Goal: Use online tool/utility: Utilize a website feature to perform a specific function

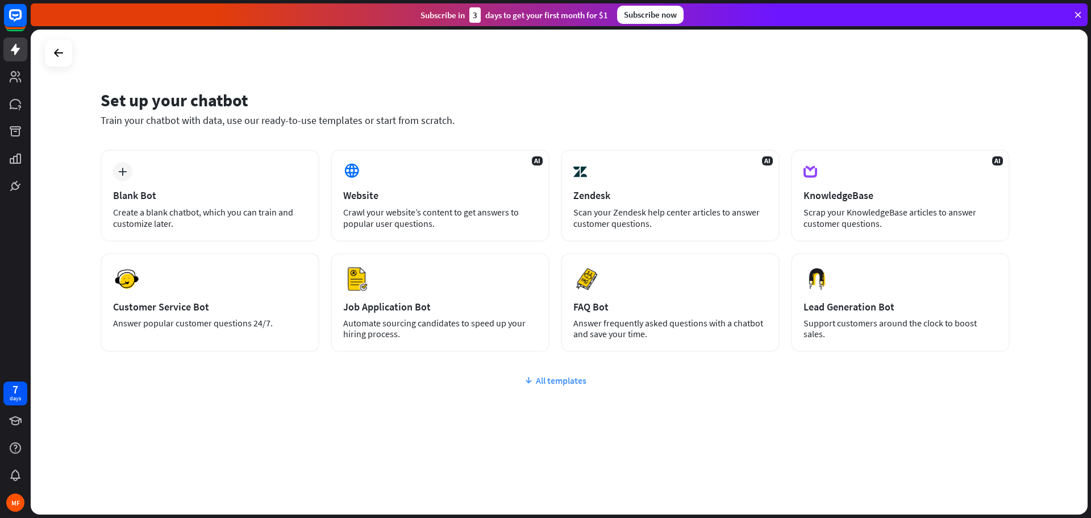
click at [552, 380] on div "All templates" at bounding box center [555, 380] width 909 height 11
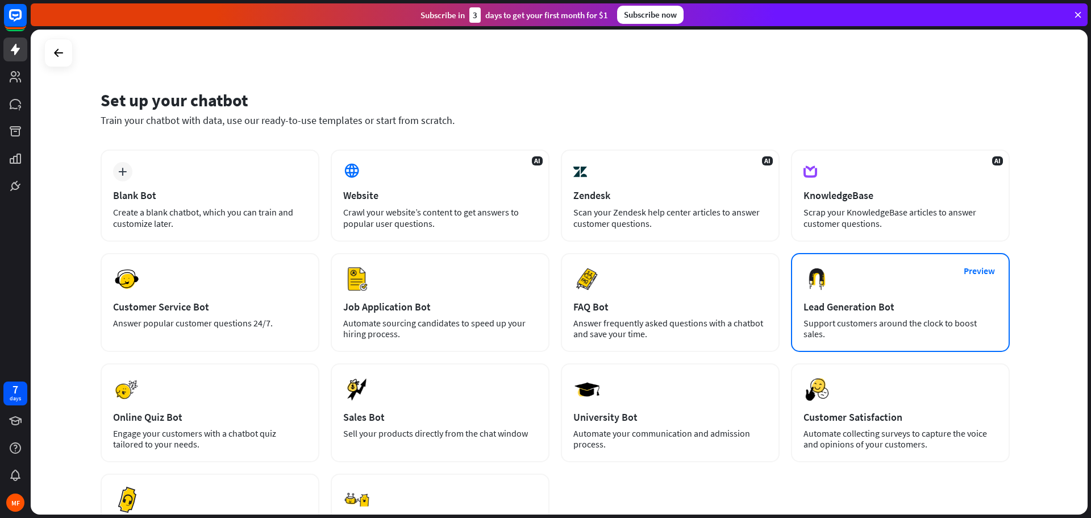
click at [852, 324] on div "Support customers around the clock to boost sales." at bounding box center [901, 329] width 194 height 22
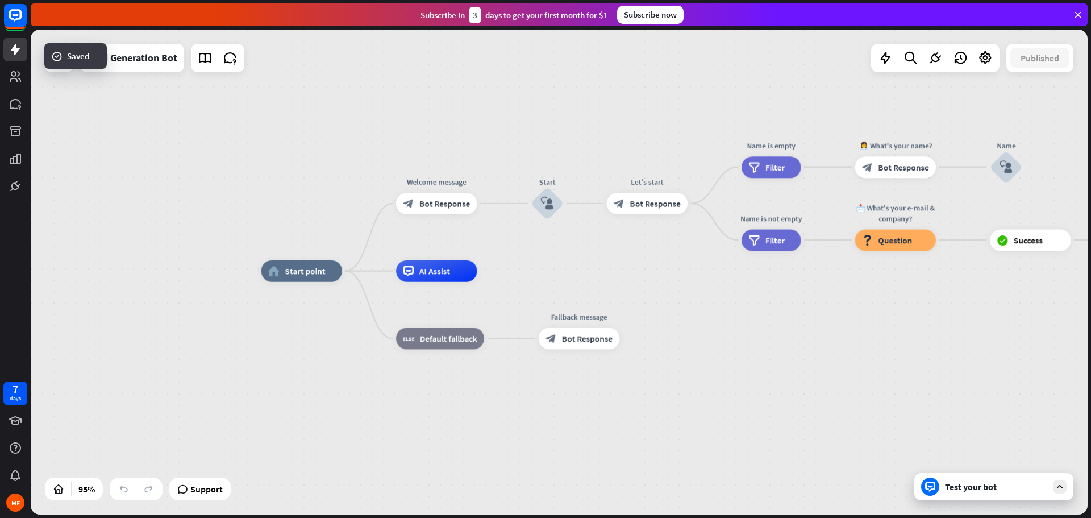
drag, startPoint x: 661, startPoint y: 263, endPoint x: 564, endPoint y: 261, distance: 96.6
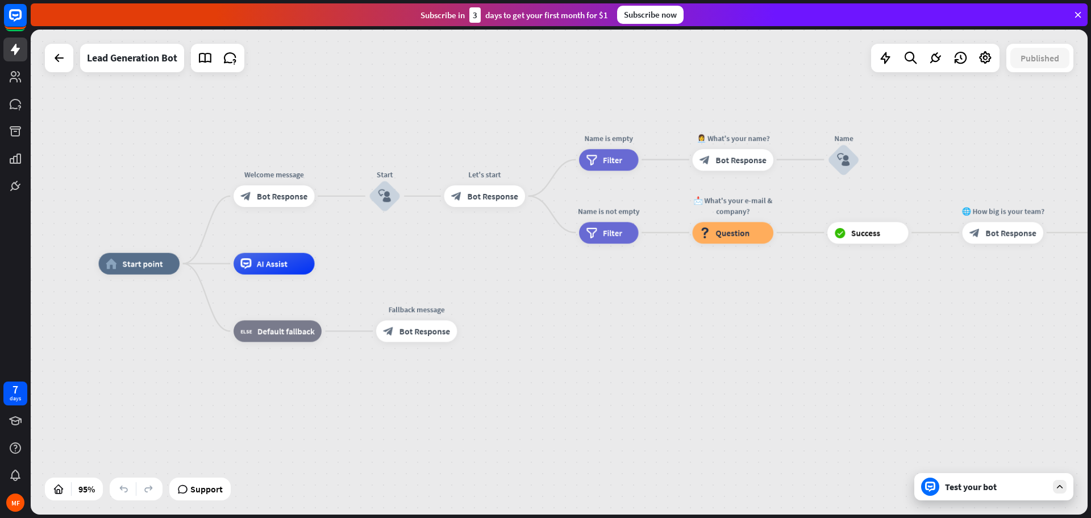
drag, startPoint x: 566, startPoint y: 262, endPoint x: 403, endPoint y: 255, distance: 162.7
click at [403, 255] on div "home_2 Start point Welcome message block_bot_response Bot Response Start block_…" at bounding box center [559, 272] width 1057 height 485
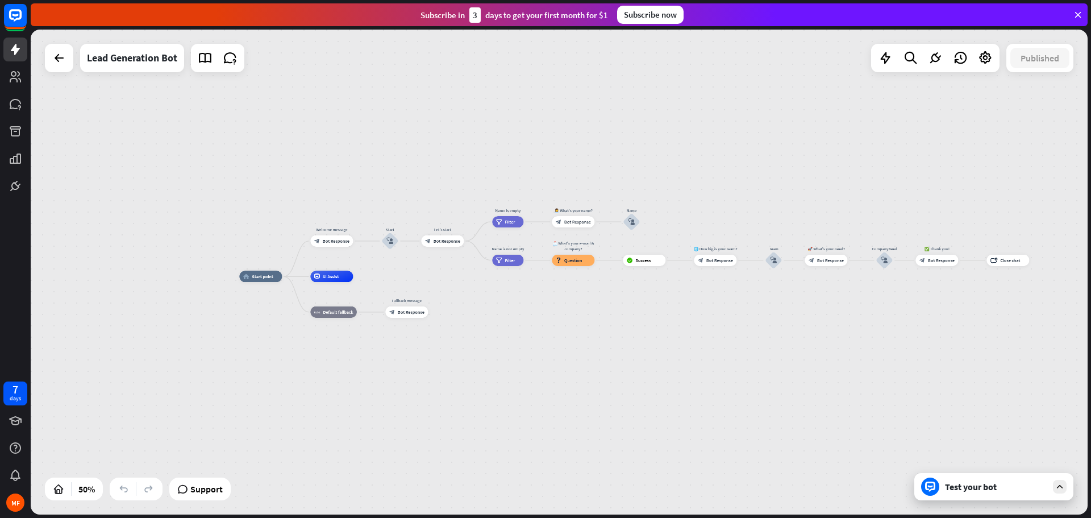
drag, startPoint x: 402, startPoint y: 255, endPoint x: 400, endPoint y: 272, distance: 17.2
click at [400, 272] on div "home_2 Start point Welcome message block_bot_response Bot Response Start block_…" at bounding box center [559, 272] width 1057 height 485
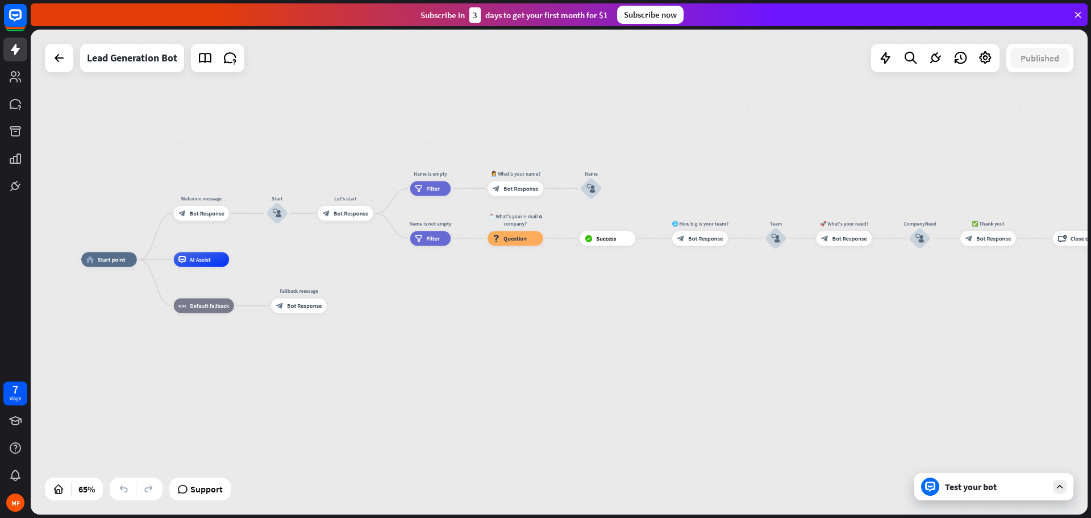
drag, startPoint x: 403, startPoint y: 285, endPoint x: 260, endPoint y: 254, distance: 146.1
click at [260, 254] on div "home_2 Start point Welcome message block_bot_response Bot Response Start block_…" at bounding box center [559, 272] width 1057 height 485
click at [708, 238] on span "Bot Response" at bounding box center [705, 238] width 35 height 7
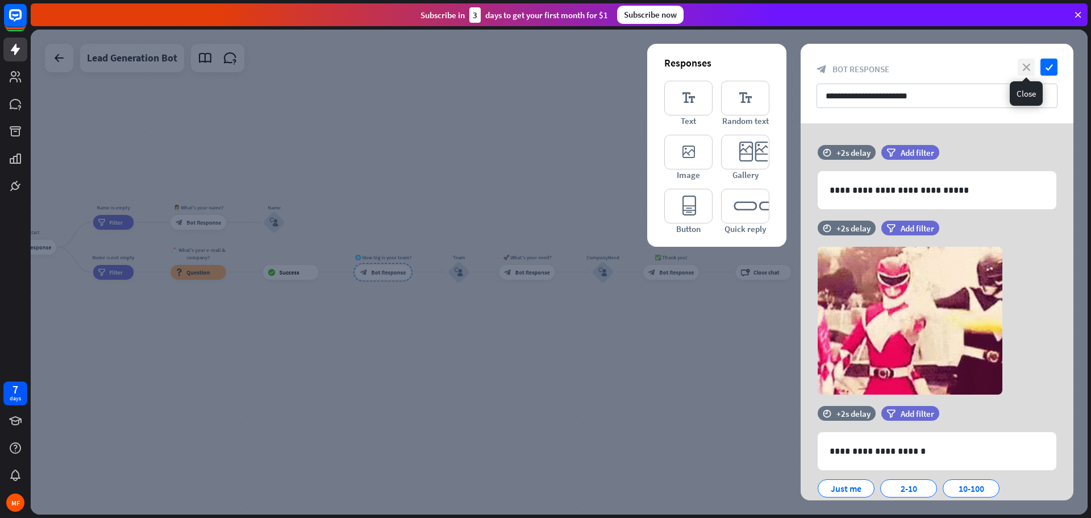
click at [1032, 65] on icon "close" at bounding box center [1026, 67] width 17 height 17
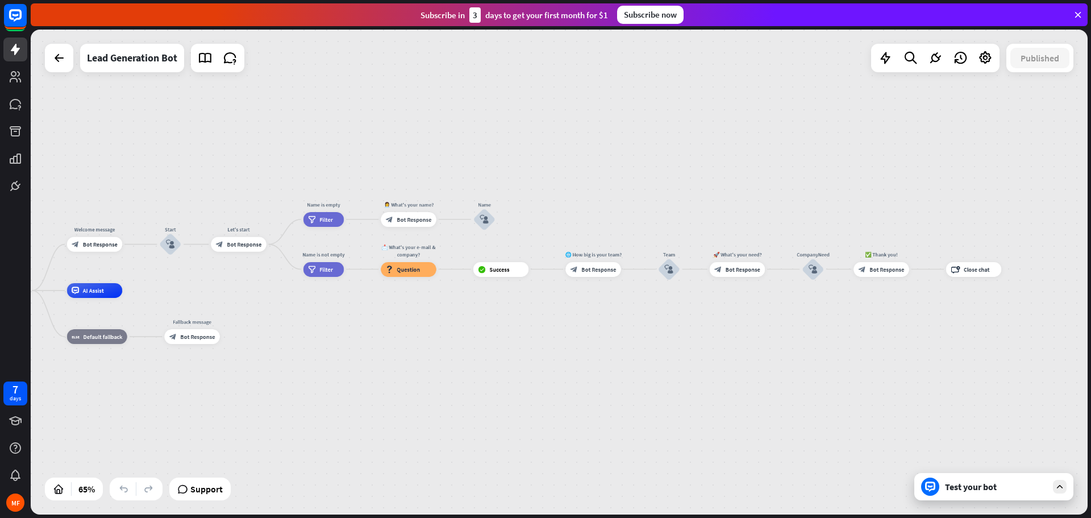
drag, startPoint x: 355, startPoint y: 323, endPoint x: 578, endPoint y: 310, distance: 222.6
click at [592, 311] on div "home_2 Start point Welcome message block_bot_response Bot Response Start block_…" at bounding box center [317, 447] width 687 height 315
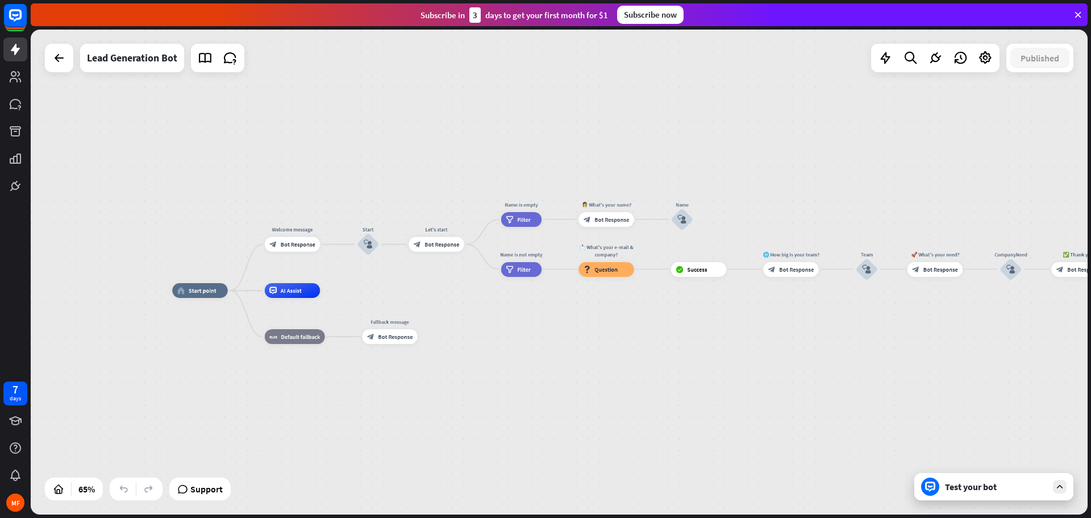
drag, startPoint x: 368, startPoint y: 297, endPoint x: 476, endPoint y: 305, distance: 108.9
click at [476, 305] on div "home_2 Start point Welcome message block_bot_response Bot Response Start block_…" at bounding box center [515, 447] width 687 height 315
click at [980, 499] on div "Test your bot" at bounding box center [994, 486] width 159 height 27
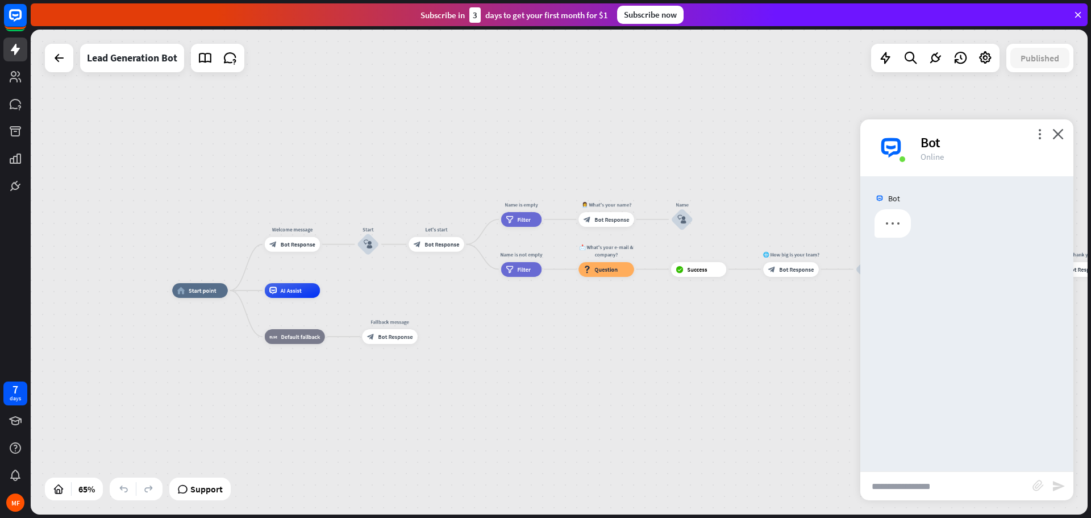
click at [928, 480] on input "text" at bounding box center [947, 486] width 172 height 28
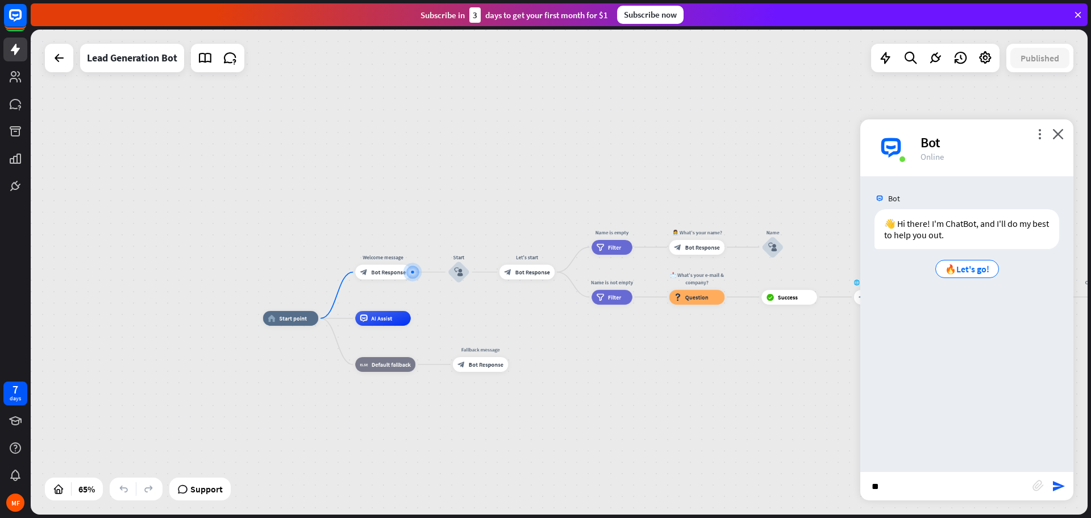
type input "*"
type input "****"
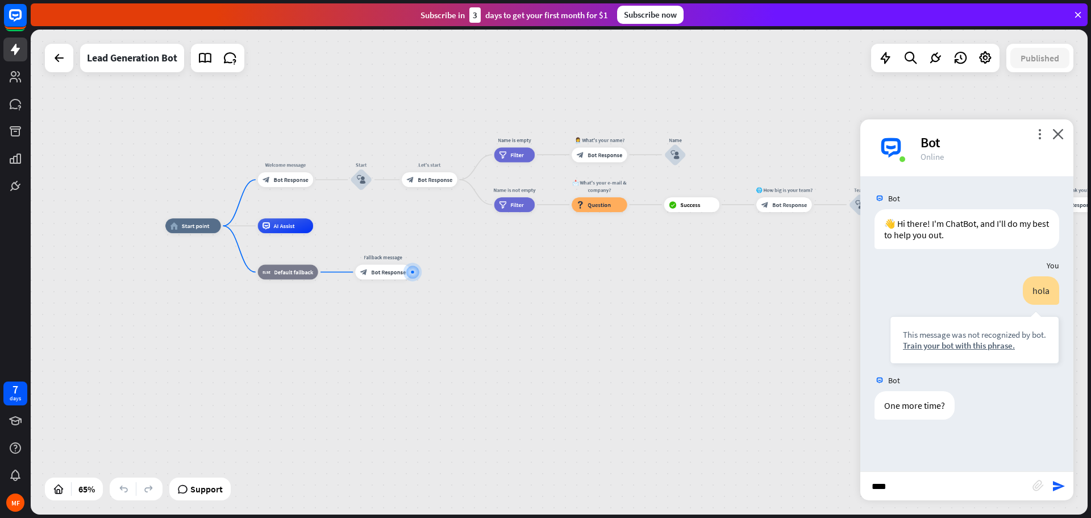
type input "*****"
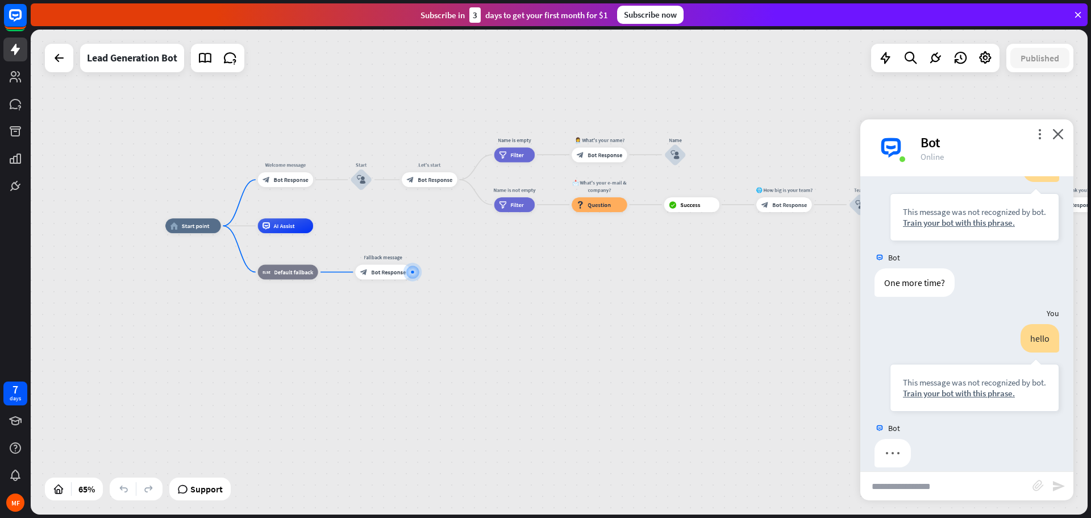
scroll to position [136, 0]
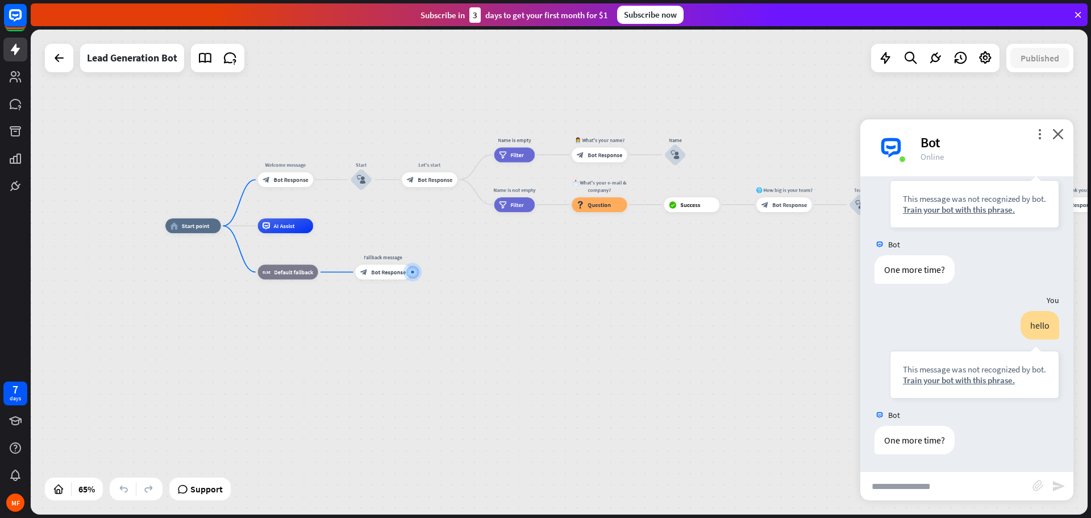
click at [916, 480] on input "text" at bounding box center [947, 486] width 172 height 28
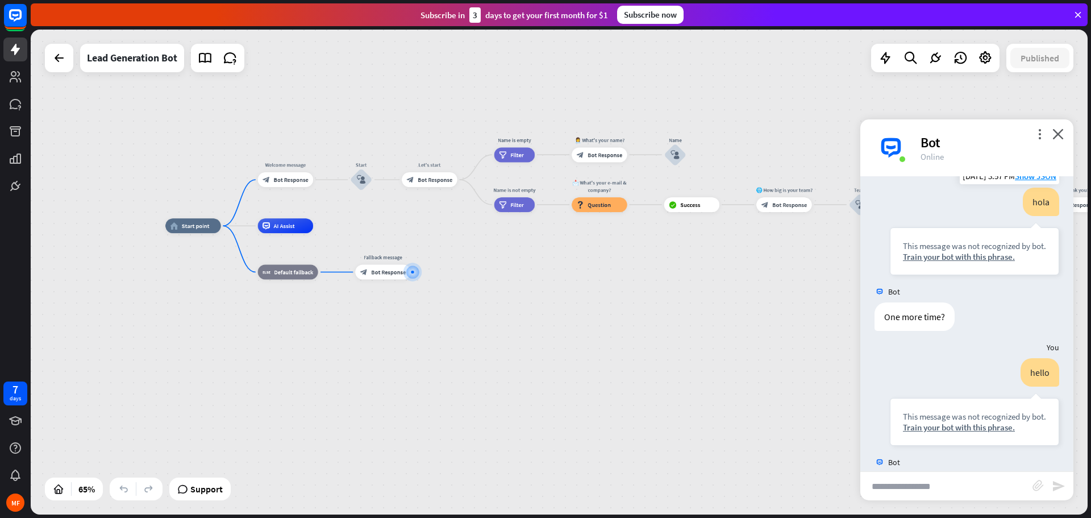
scroll to position [0, 0]
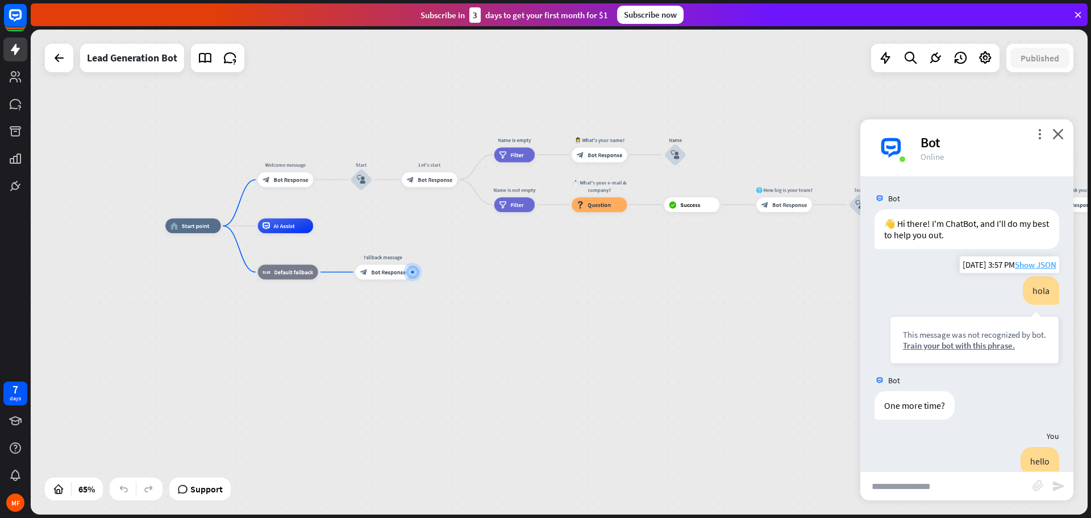
click at [1027, 264] on span "Show JSON" at bounding box center [1035, 264] width 41 height 11
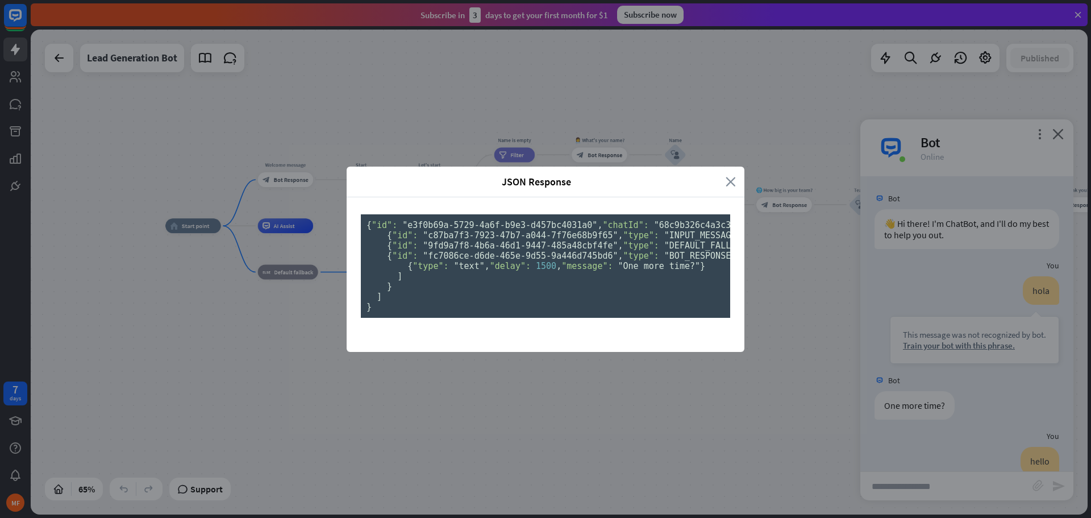
click at [727, 175] on icon "close" at bounding box center [731, 181] width 10 height 13
